Goal: Communication & Community: Connect with others

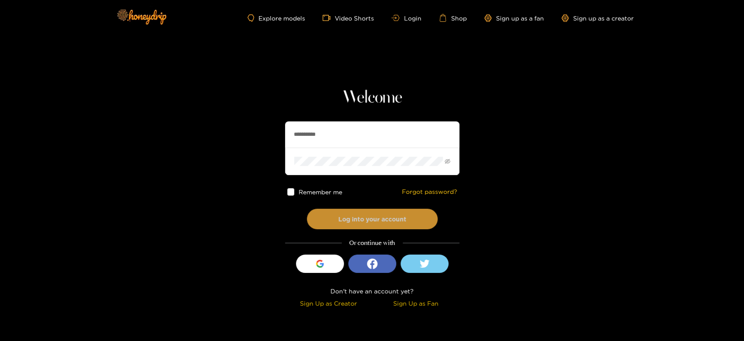
click at [371, 219] on button "Log into your account" at bounding box center [372, 218] width 131 height 20
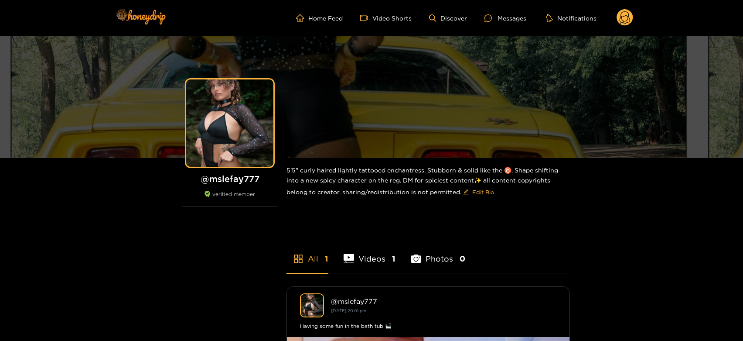
drag, startPoint x: 637, startPoint y: 12, endPoint x: 620, endPoint y: 14, distance: 16.7
click at [632, 12] on header "Home Feed Video Shorts Discover Messages Notifications 0 videos discover messag…" at bounding box center [371, 18] width 743 height 36
click at [619, 14] on circle at bounding box center [625, 17] width 17 height 17
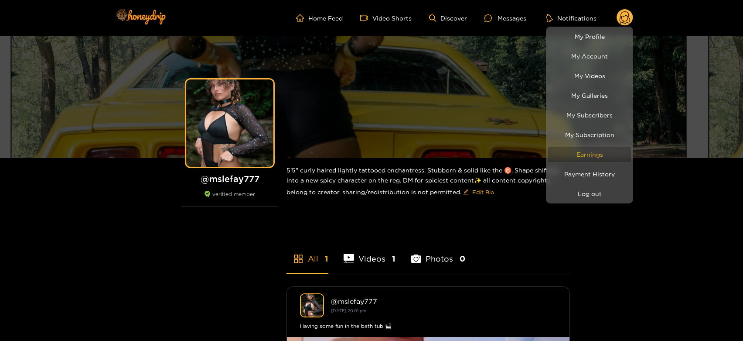
click at [600, 149] on link "Earnings" at bounding box center [589, 154] width 83 height 15
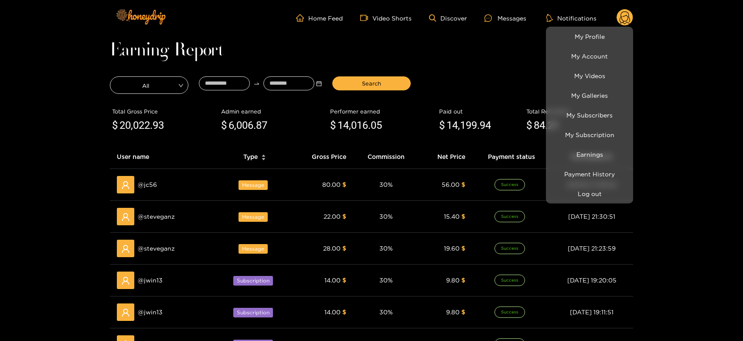
click at [157, 219] on div at bounding box center [371, 170] width 743 height 341
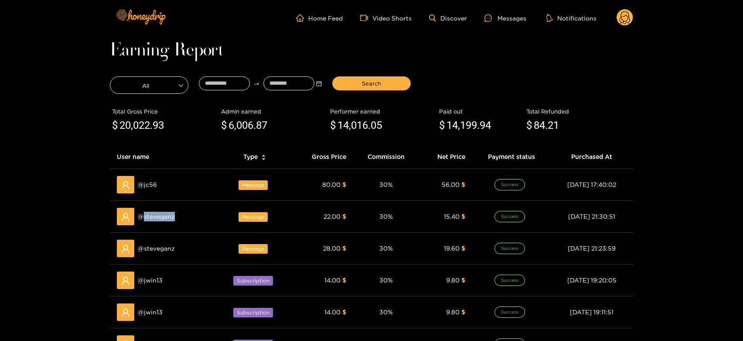
click at [157, 219] on span "@ steveganz" at bounding box center [156, 217] width 37 height 10
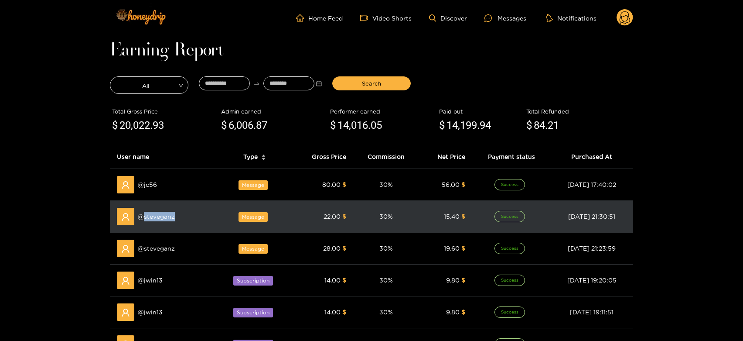
copy span "steveganz"
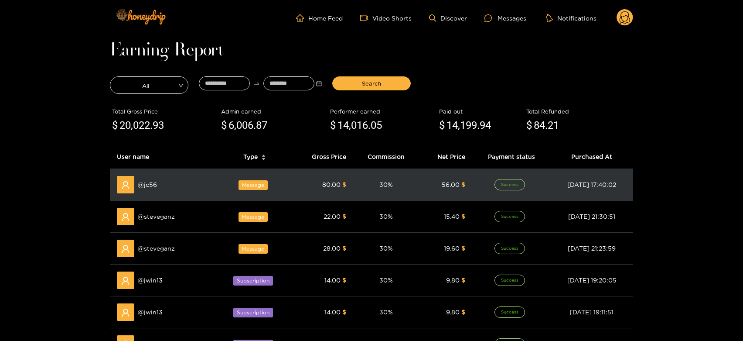
click at [151, 184] on span "@ jc56" at bounding box center [147, 185] width 19 height 10
copy span "jc56"
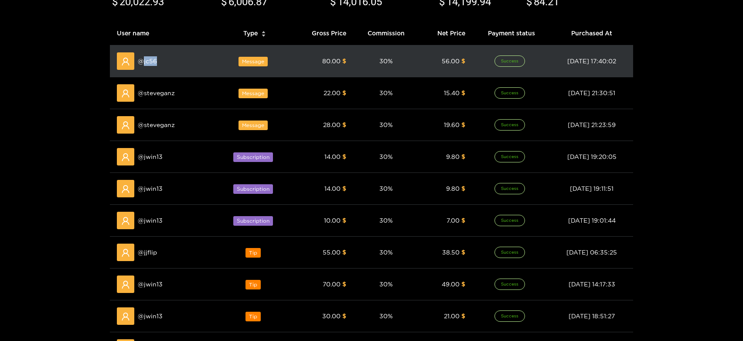
scroll to position [194, 0]
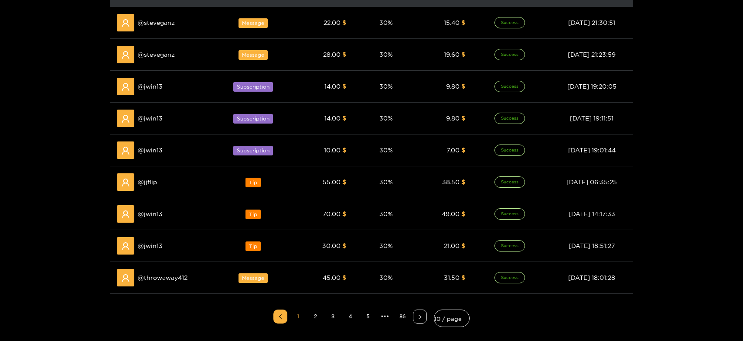
click at [151, 184] on span "@ jjflip" at bounding box center [147, 182] width 19 height 10
copy span "jjflip"
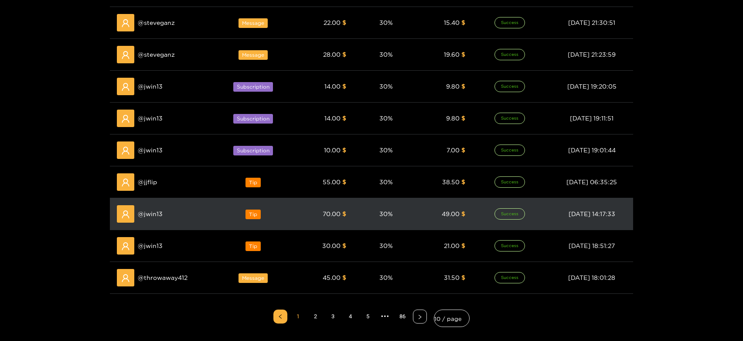
click at [150, 206] on div "@ jwin13" at bounding box center [164, 213] width 94 height 17
copy span "jwin13"
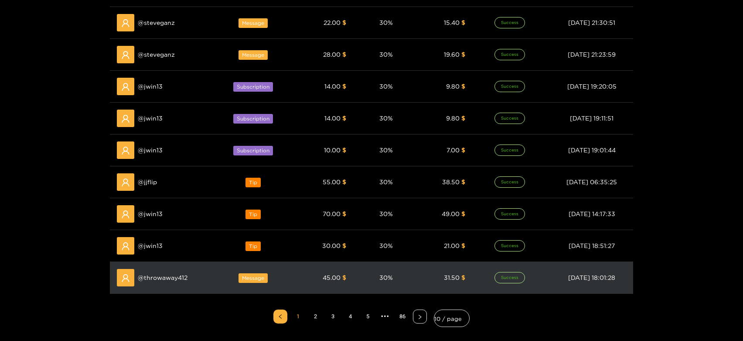
click at [164, 283] on div "@ throwaway412" at bounding box center [164, 277] width 94 height 17
copy span "throwaway412"
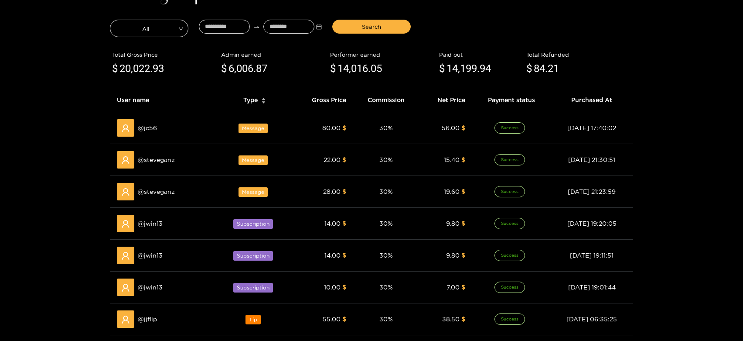
scroll to position [0, 0]
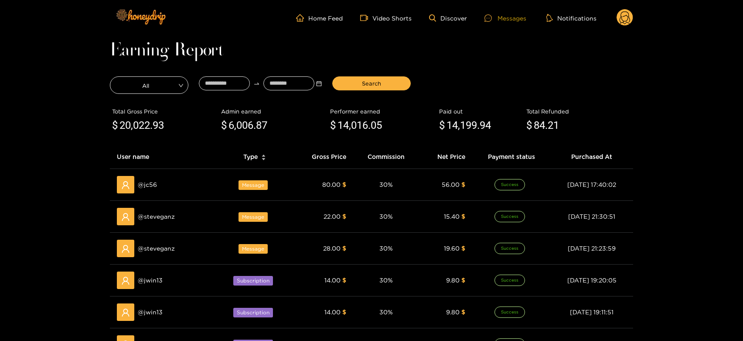
click at [524, 13] on div "Messages" at bounding box center [506, 18] width 42 height 10
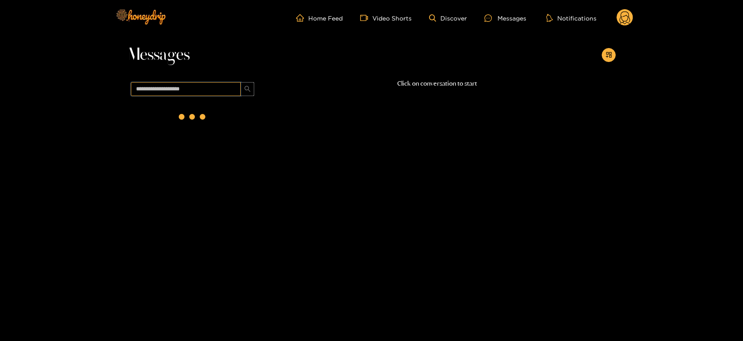
click at [220, 93] on input "text" at bounding box center [186, 89] width 110 height 14
paste input "**********"
click at [207, 109] on div "@ throwaway412 [DATE] 11:38" at bounding box center [202, 116] width 103 height 20
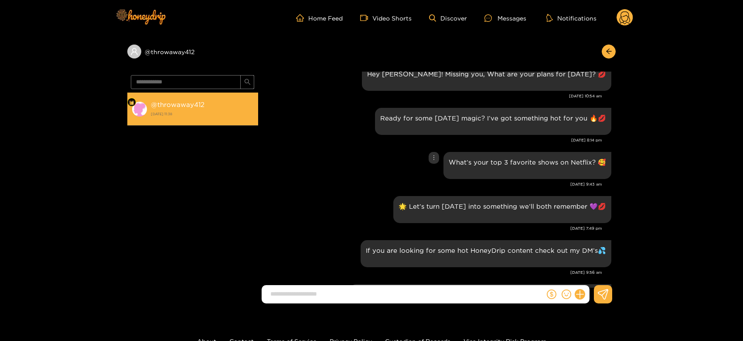
scroll to position [760, 0]
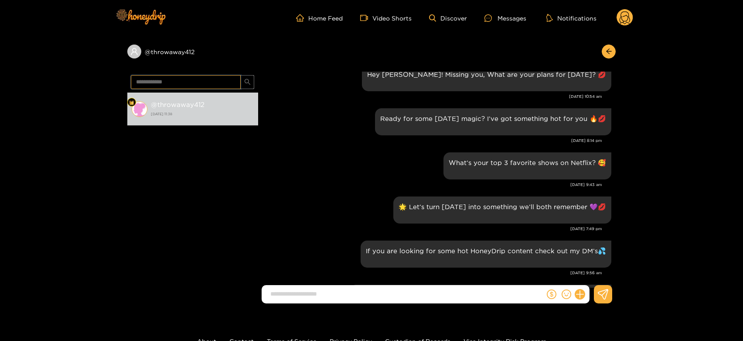
click at [181, 77] on input "**********" at bounding box center [186, 82] width 110 height 14
paste input "text"
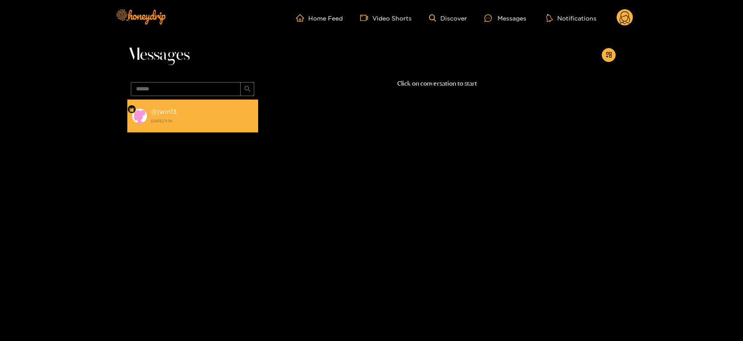
click at [191, 120] on strong "[DATE] 11:38" at bounding box center [202, 121] width 103 height 8
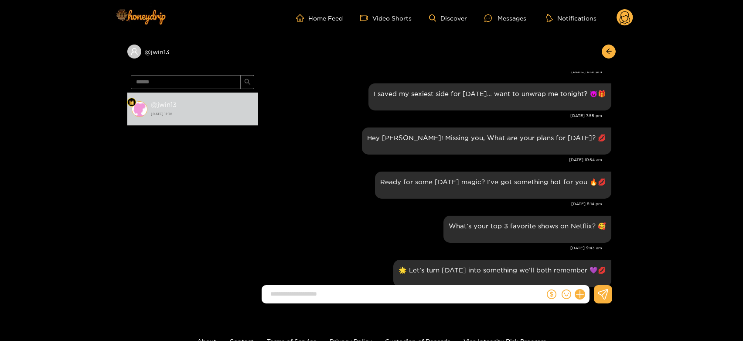
scroll to position [560, 0]
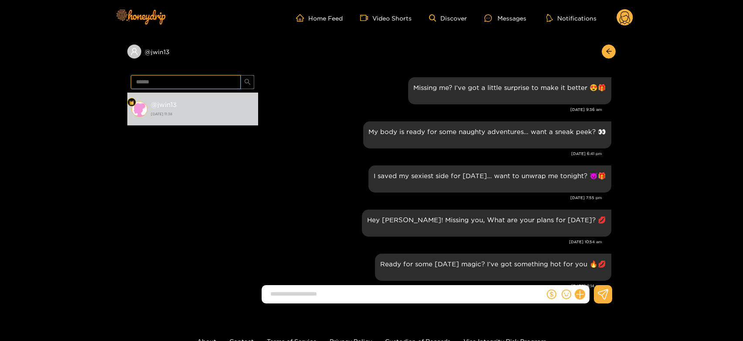
click at [211, 80] on input "******" at bounding box center [186, 82] width 110 height 14
paste input "text"
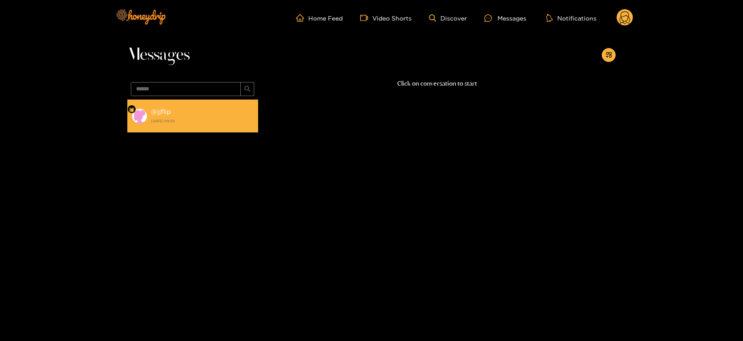
click at [167, 115] on strong "@ jjflip" at bounding box center [161, 111] width 20 height 7
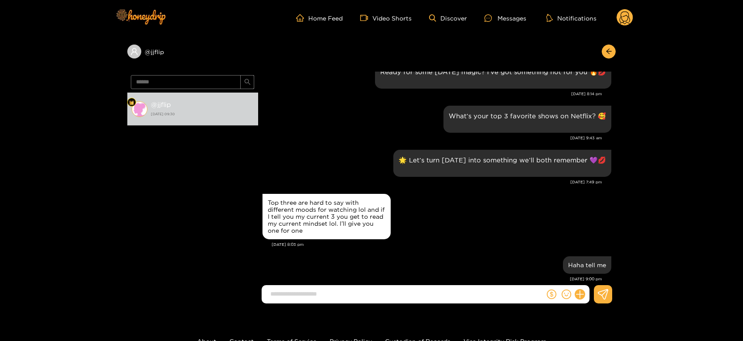
scroll to position [571, 0]
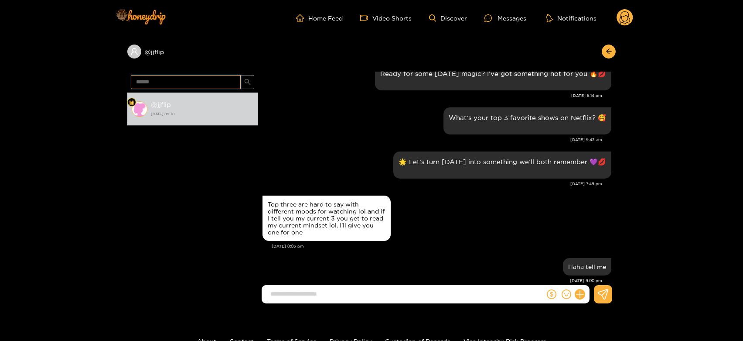
click at [195, 85] on input "******" at bounding box center [186, 82] width 110 height 14
paste input "text"
type input "****"
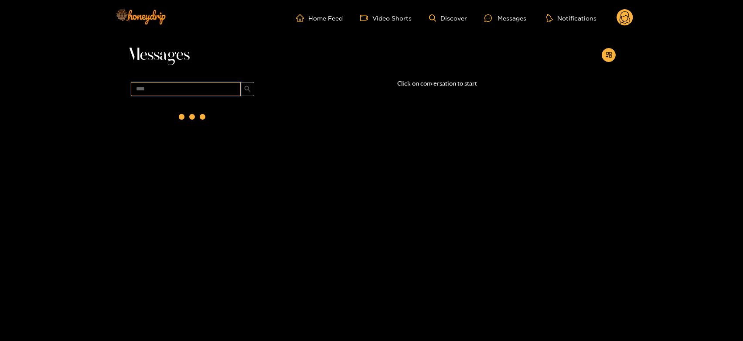
scroll to position [0, 0]
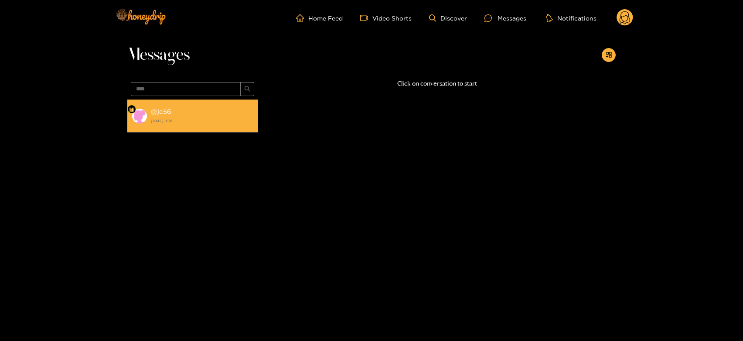
click at [213, 110] on div "@ jc56 [DATE] 11:38" at bounding box center [202, 116] width 103 height 20
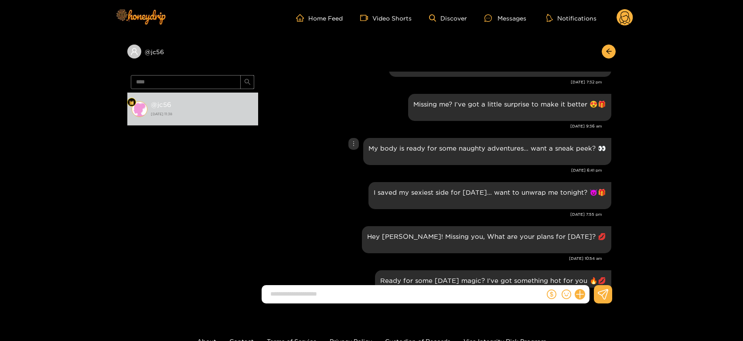
scroll to position [92, 0]
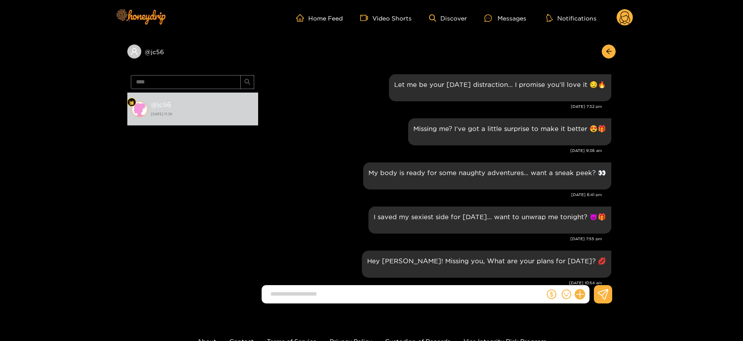
click at [631, 16] on header "Home Feed Video Shorts Discover Messages Notifications 0" at bounding box center [371, 18] width 743 height 36
click at [627, 16] on circle at bounding box center [625, 17] width 17 height 17
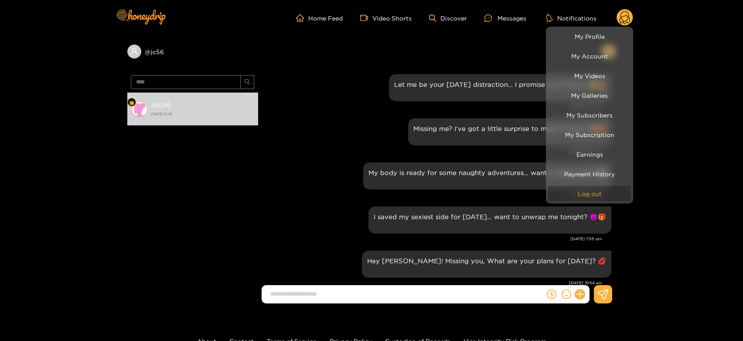
drag, startPoint x: 588, startPoint y: 184, endPoint x: 590, endPoint y: 189, distance: 5.8
click at [589, 188] on li "Log out" at bounding box center [589, 194] width 87 height 20
click at [590, 189] on button "Log out" at bounding box center [589, 193] width 83 height 15
